Goal: Find specific page/section: Find specific page/section

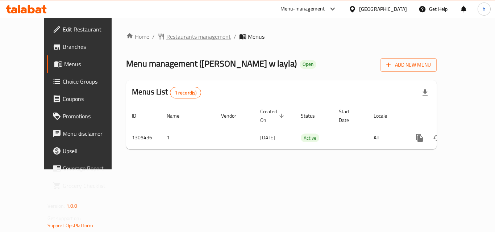
click at [167, 37] on span "Restaurants management" at bounding box center [198, 36] width 65 height 9
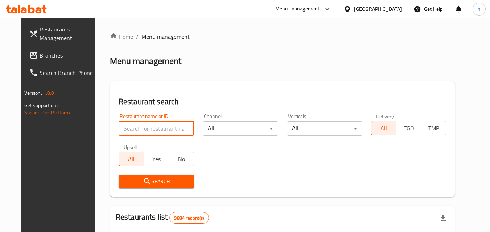
click at [147, 127] on input "search" at bounding box center [156, 128] width 75 height 14
paste input "703653"
type input "703653"
click button "Search" at bounding box center [156, 181] width 75 height 13
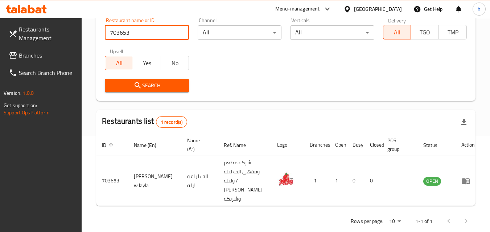
scroll to position [100, 0]
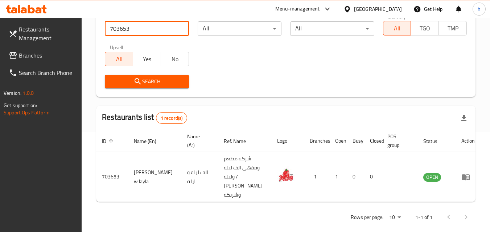
click at [390, 9] on div "[GEOGRAPHIC_DATA]" at bounding box center [378, 9] width 48 height 8
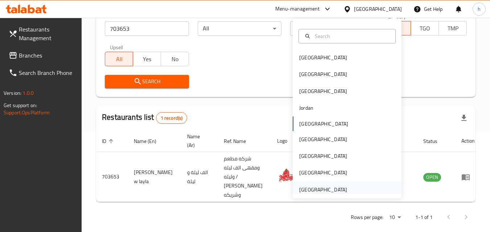
click at [310, 192] on div "[GEOGRAPHIC_DATA]" at bounding box center [323, 190] width 48 height 8
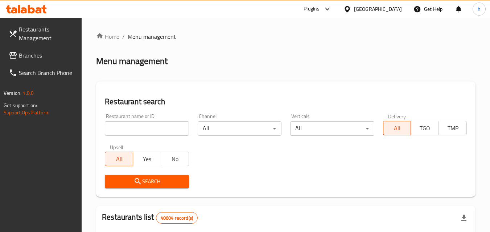
click at [38, 59] on span "Branches" at bounding box center [47, 55] width 57 height 9
